Goal: Find specific page/section: Find specific page/section

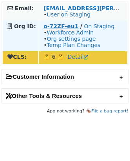
click at [69, 24] on strong "o-72ZF-eu1" at bounding box center [61, 26] width 35 height 6
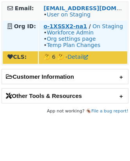
click at [73, 24] on strong "o-1XSSX2-na1" at bounding box center [66, 26] width 44 height 6
